Goal: Information Seeking & Learning: Learn about a topic

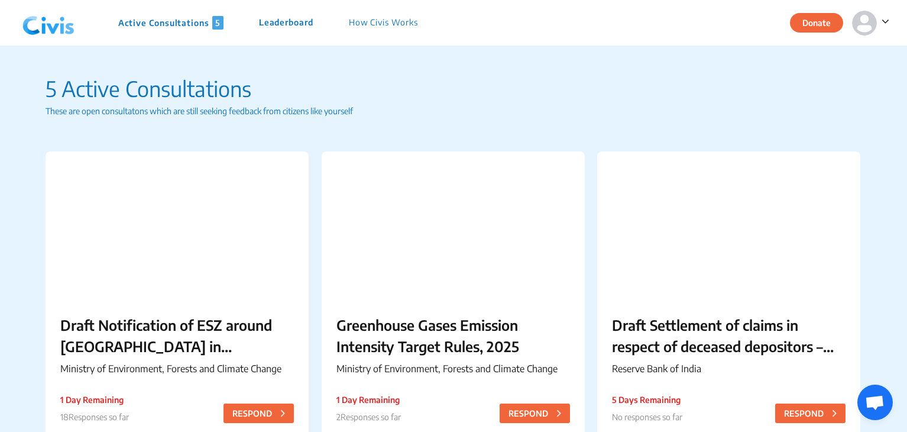
scroll to position [82, 0]
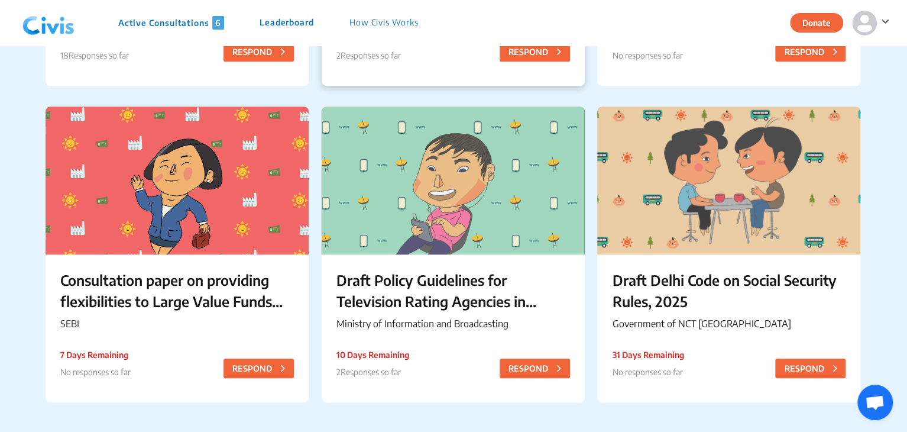
scroll to position [364, 0]
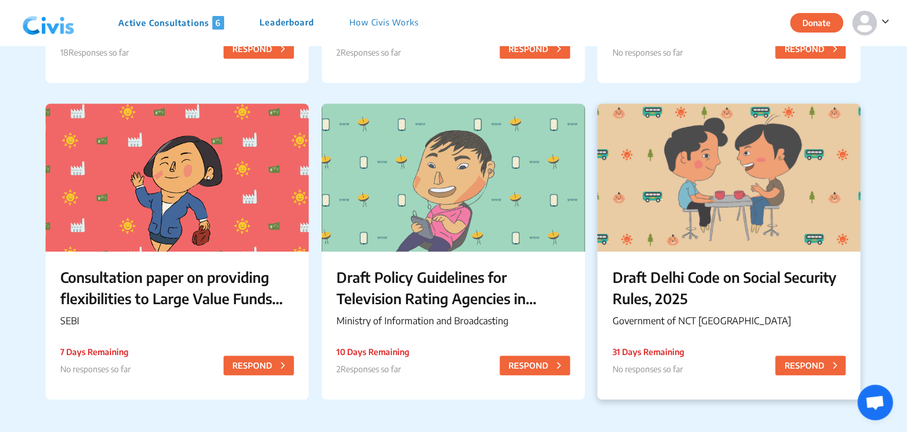
click at [665, 302] on p "Draft Delhi Code on Social Security Rules, 2025" at bounding box center [729, 287] width 234 height 43
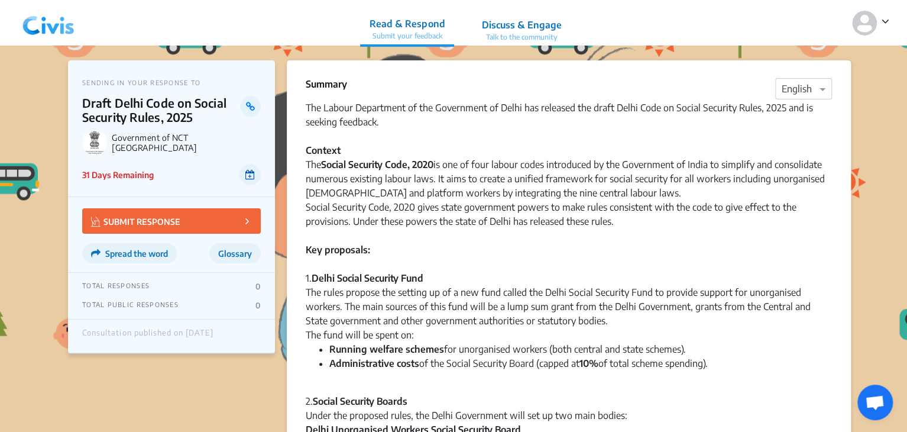
click at [248, 168] on link at bounding box center [250, 174] width 21 height 21
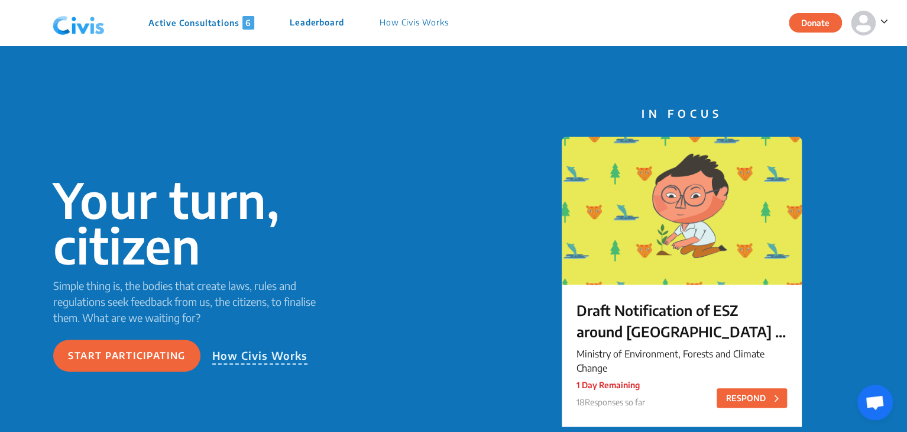
click at [202, 22] on p "Active Consultations 6" at bounding box center [201, 23] width 106 height 14
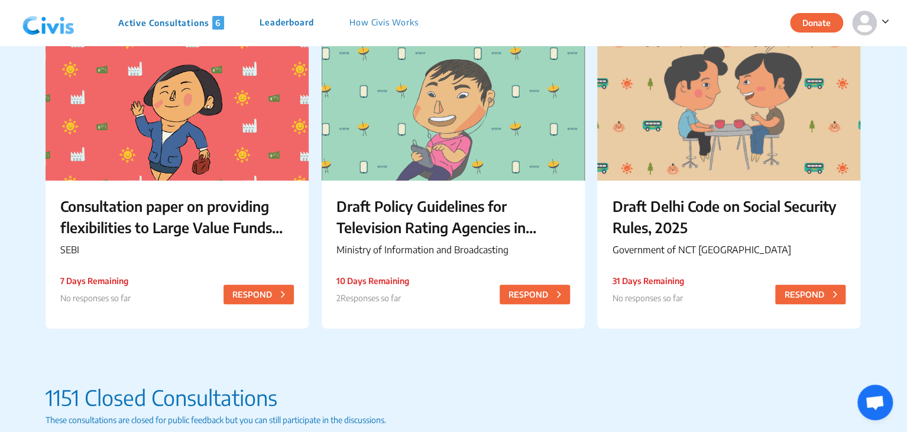
scroll to position [435, 0]
click at [641, 222] on p "Draft Delhi Code on Social Security Rules, 2025" at bounding box center [729, 216] width 234 height 43
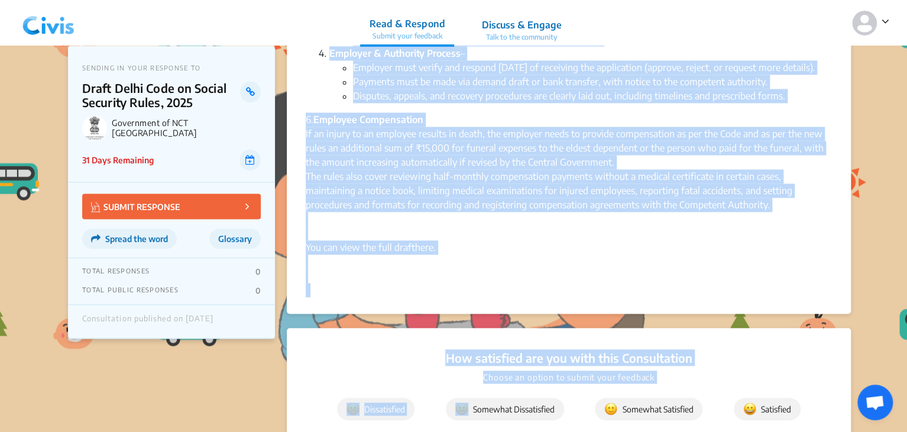
scroll to position [990, 0]
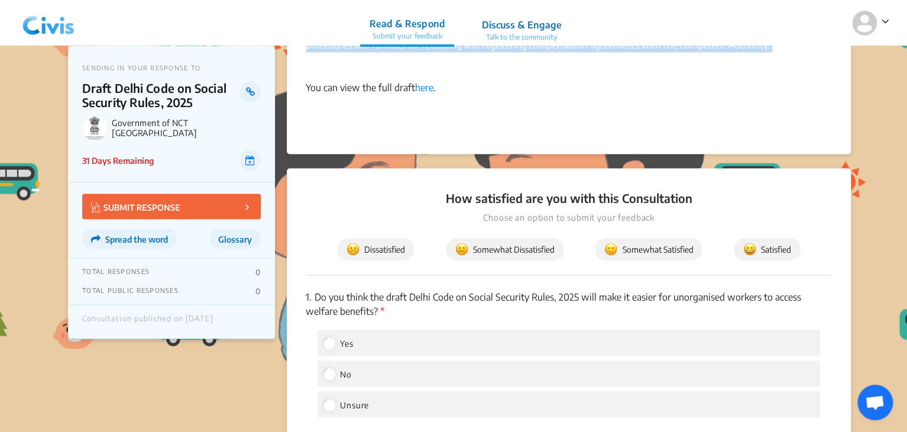
drag, startPoint x: 306, startPoint y: 108, endPoint x: 774, endPoint y: 66, distance: 469.7
copy div "The Labour Department of the Government of Delhi has released the draft Delhi C…"
click at [467, 126] on div at bounding box center [569, 123] width 526 height 28
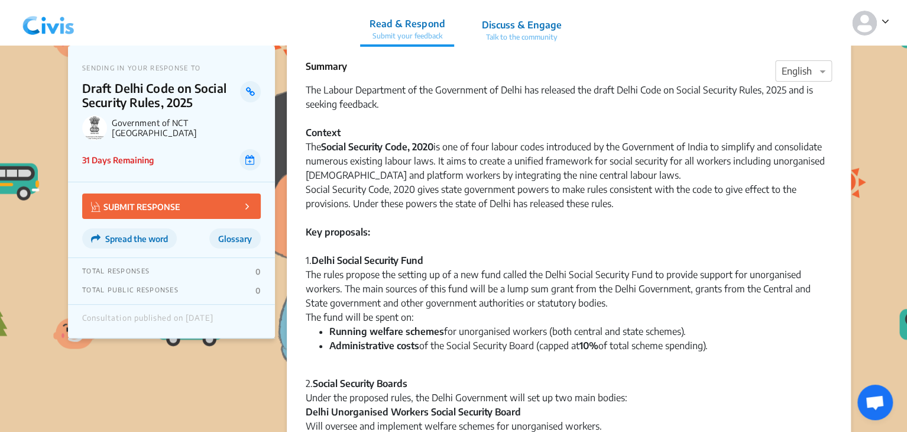
scroll to position [0, 0]
